Goal: Task Accomplishment & Management: Complete application form

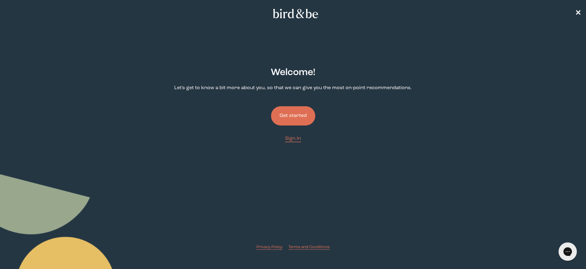
click at [292, 120] on button "Get started" at bounding box center [293, 115] width 44 height 19
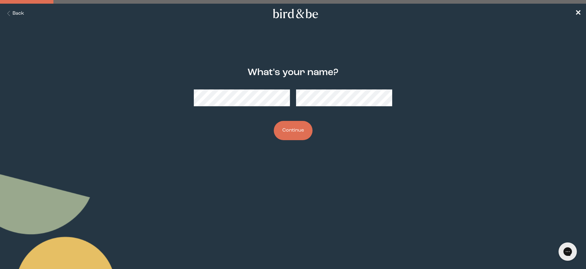
click at [17, 8] on nav "Back ✕" at bounding box center [293, 14] width 586 height 20
click at [17, 12] on button "Back" at bounding box center [14, 13] width 19 height 7
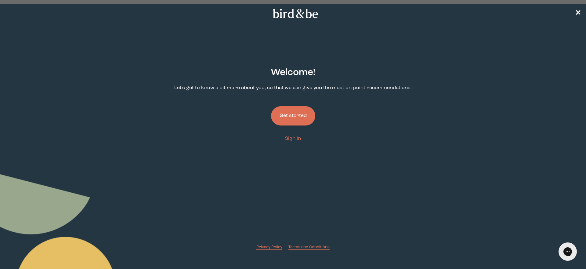
click at [17, 12] on nav "✕" at bounding box center [293, 14] width 586 height 20
click at [300, 112] on button "Get started" at bounding box center [293, 115] width 44 height 19
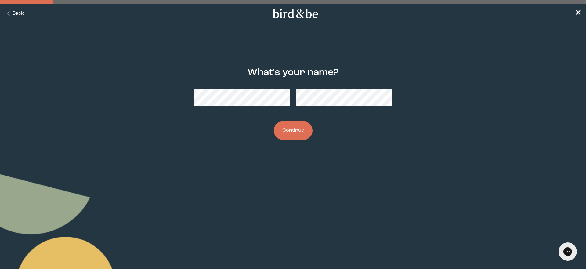
click at [307, 128] on button "Continue" at bounding box center [293, 130] width 39 height 19
click at [304, 133] on button "Continue" at bounding box center [293, 130] width 39 height 19
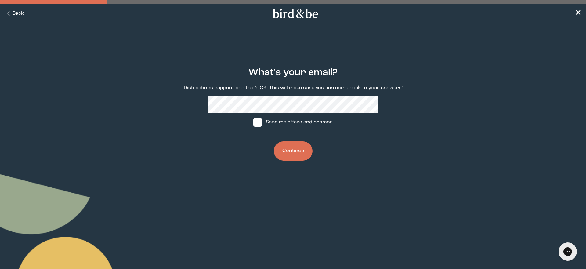
click at [15, 14] on button "Back" at bounding box center [14, 13] width 19 height 7
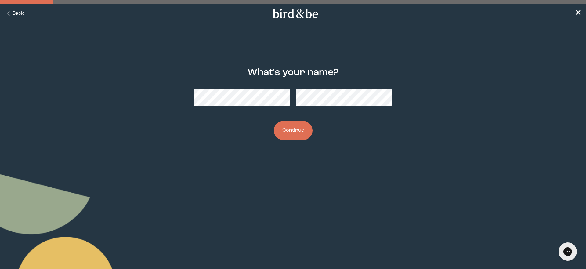
click at [18, 13] on button "Back" at bounding box center [14, 13] width 19 height 7
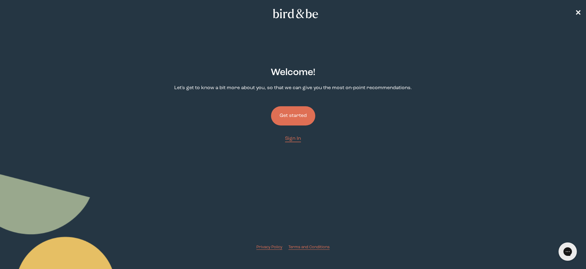
click at [283, 113] on button "Get started" at bounding box center [293, 115] width 44 height 19
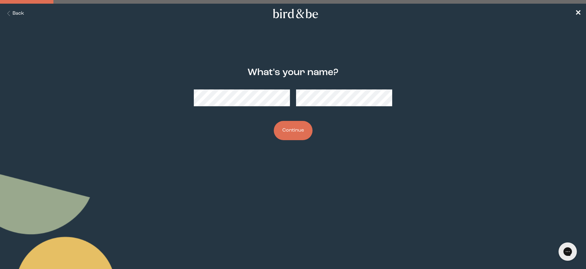
click at [300, 131] on button "Continue" at bounding box center [293, 130] width 39 height 19
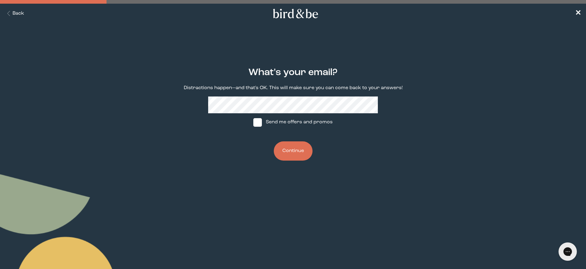
click at [287, 147] on button "Continue" at bounding box center [293, 150] width 39 height 19
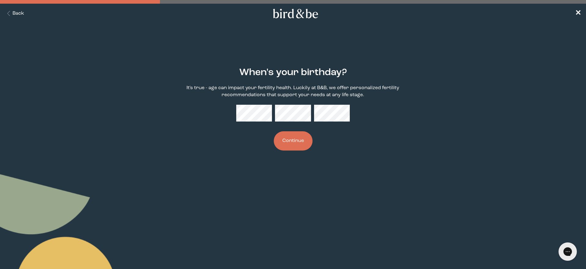
click at [292, 140] on button "Continue" at bounding box center [293, 140] width 39 height 19
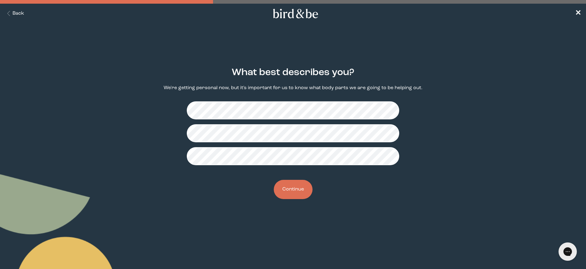
click at [295, 191] on button "Continue" at bounding box center [293, 189] width 39 height 19
click at [301, 189] on button "Continue" at bounding box center [293, 189] width 39 height 19
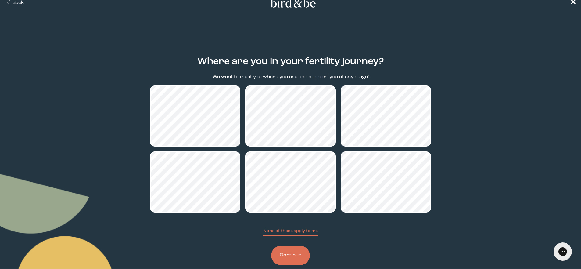
scroll to position [21, 0]
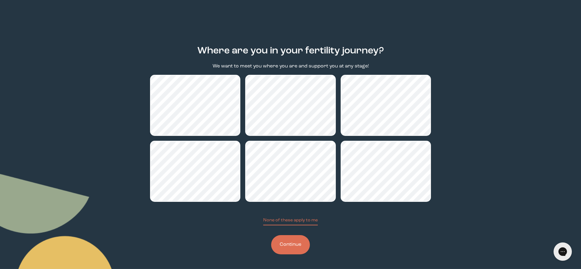
click at [297, 249] on button "Continue" at bounding box center [290, 244] width 39 height 19
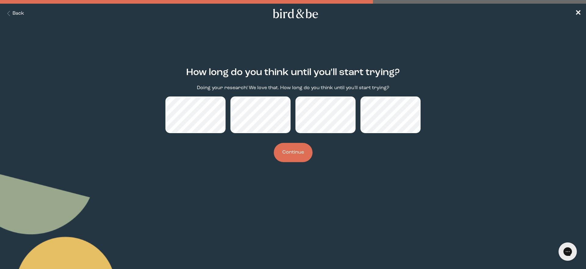
click at [284, 153] on button "Continue" at bounding box center [293, 152] width 39 height 19
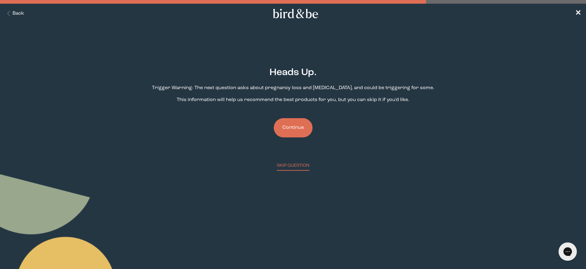
click at [294, 125] on button "Continue" at bounding box center [293, 127] width 39 height 19
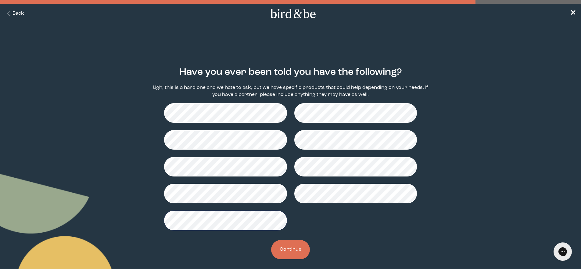
click at [294, 249] on button "Continue" at bounding box center [290, 249] width 39 height 19
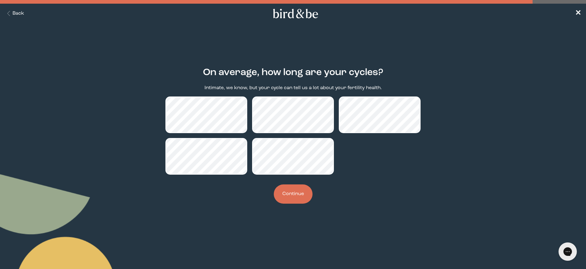
click at [303, 199] on button "Continue" at bounding box center [293, 193] width 39 height 19
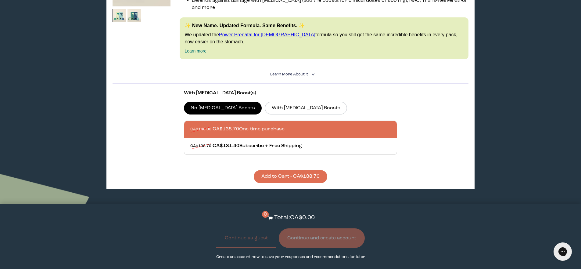
scroll to position [179, 0]
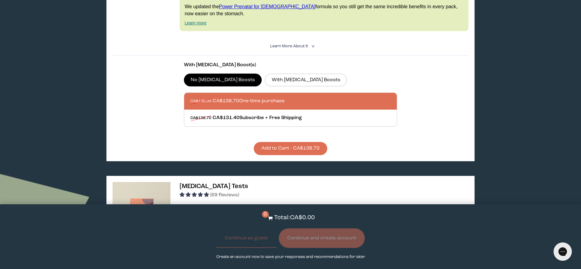
click at [312, 142] on button "Add to Cart - CA$138.70" at bounding box center [291, 148] width 74 height 13
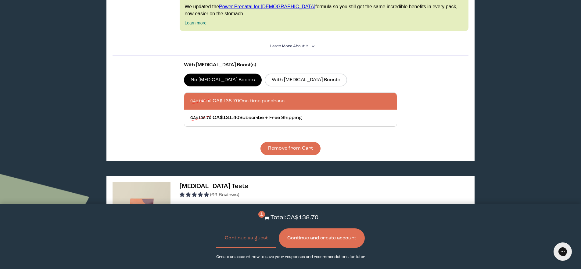
click at [304, 44] on span "Learn More About it" at bounding box center [289, 46] width 38 height 4
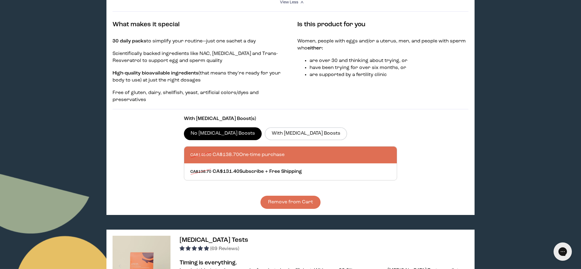
scroll to position [135, 0]
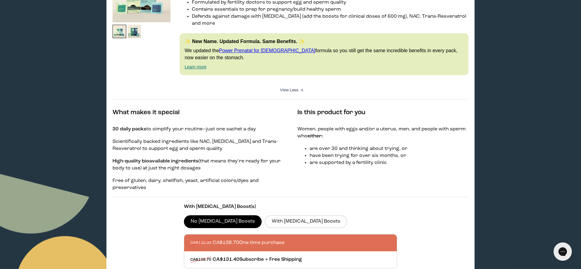
click at [195, 64] on link "Learn more" at bounding box center [196, 66] width 22 height 5
